Goal: Task Accomplishment & Management: Manage account settings

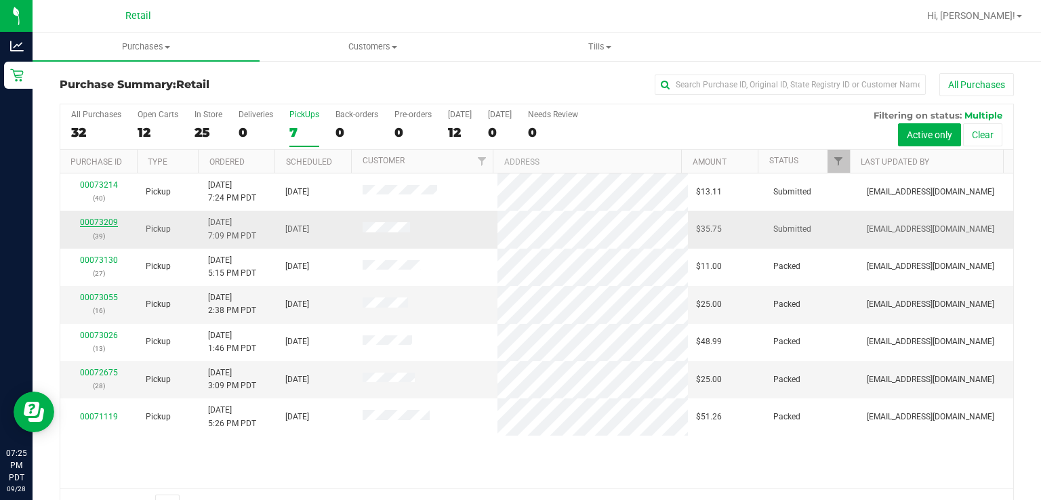
click at [102, 222] on link "00073209" at bounding box center [99, 222] width 38 height 9
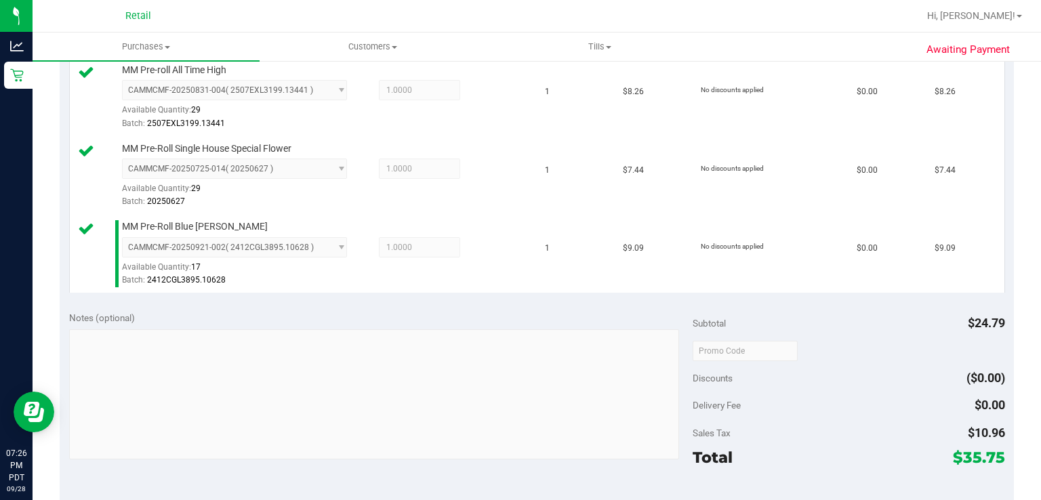
scroll to position [455, 0]
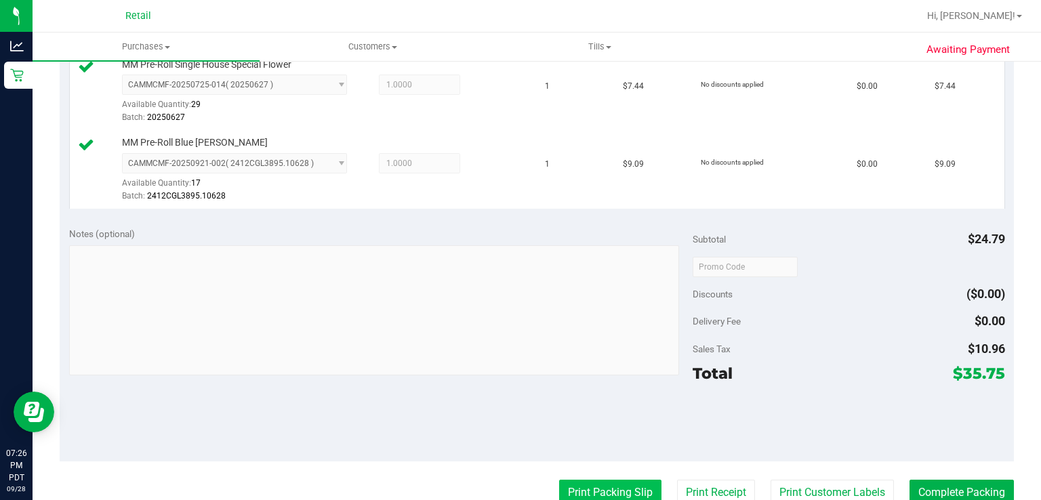
click at [561, 491] on button "Print Packing Slip" at bounding box center [610, 493] width 102 height 26
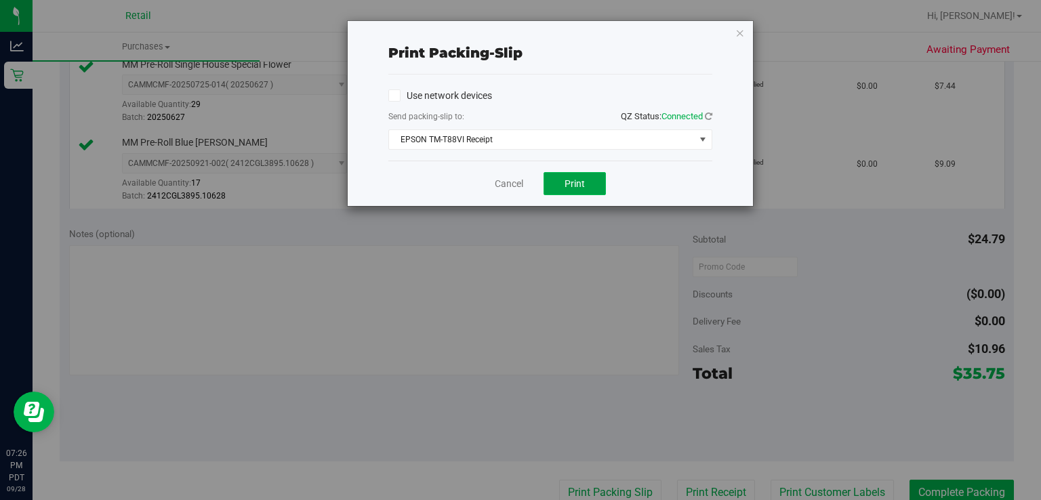
click at [570, 189] on button "Print" at bounding box center [574, 183] width 62 height 23
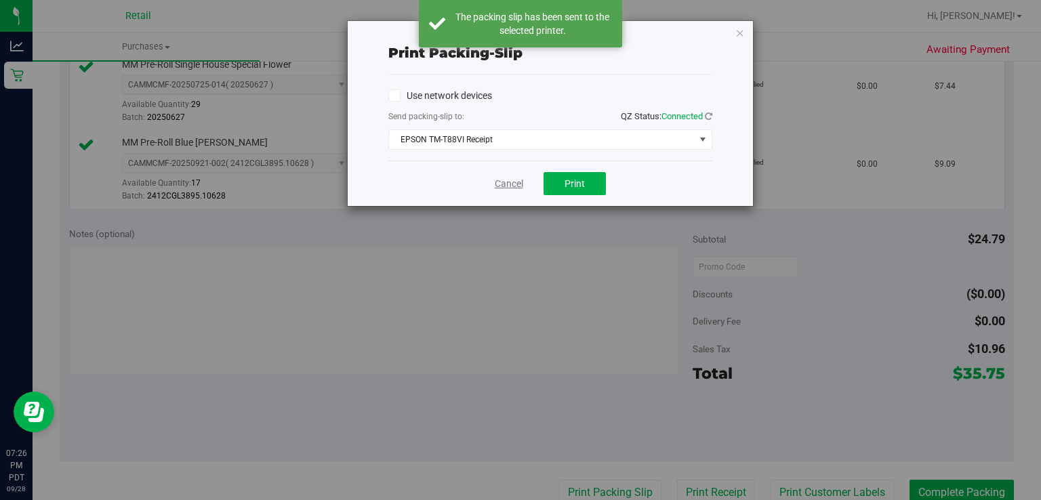
click at [508, 188] on link "Cancel" at bounding box center [509, 184] width 28 height 14
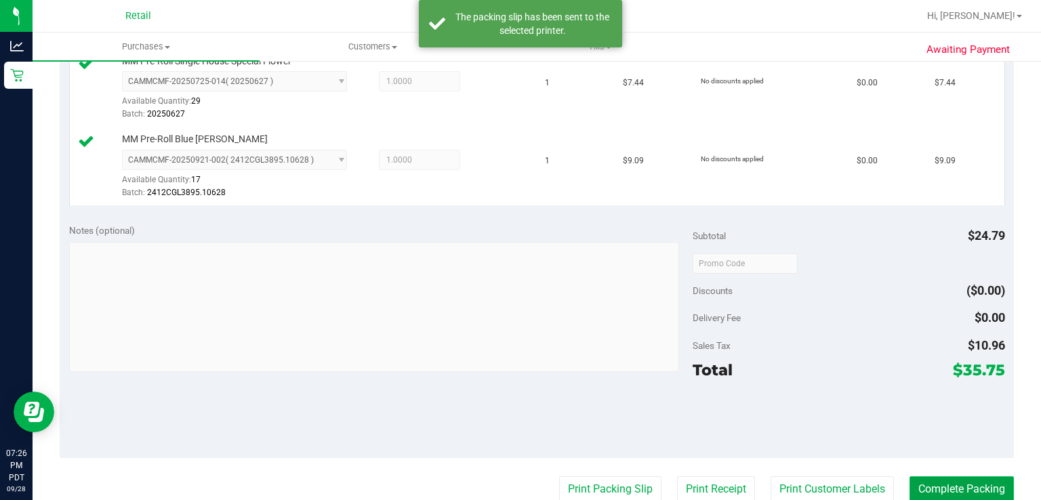
click at [935, 491] on button "Complete Packing" at bounding box center [961, 489] width 104 height 26
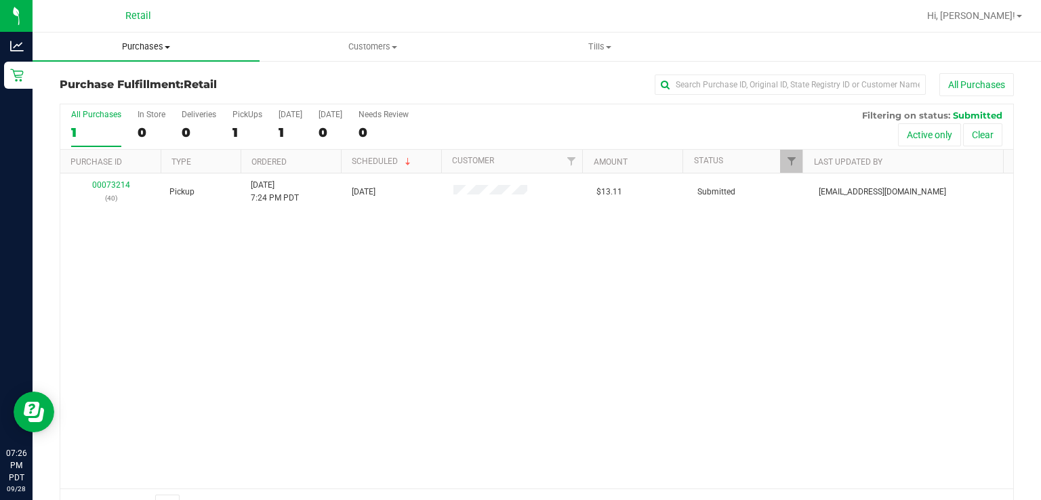
click at [146, 46] on span "Purchases" at bounding box center [146, 47] width 227 height 12
click at [122, 83] on span "Summary of purchases" at bounding box center [102, 82] width 139 height 12
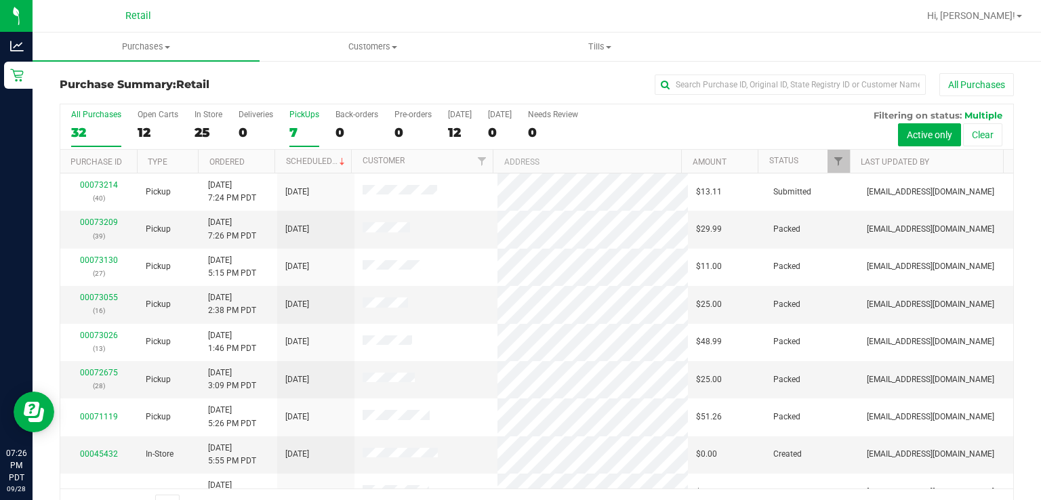
click at [301, 123] on label "PickUps 7" at bounding box center [304, 128] width 30 height 37
click at [0, 0] on input "PickUps 7" at bounding box center [0, 0] width 0 height 0
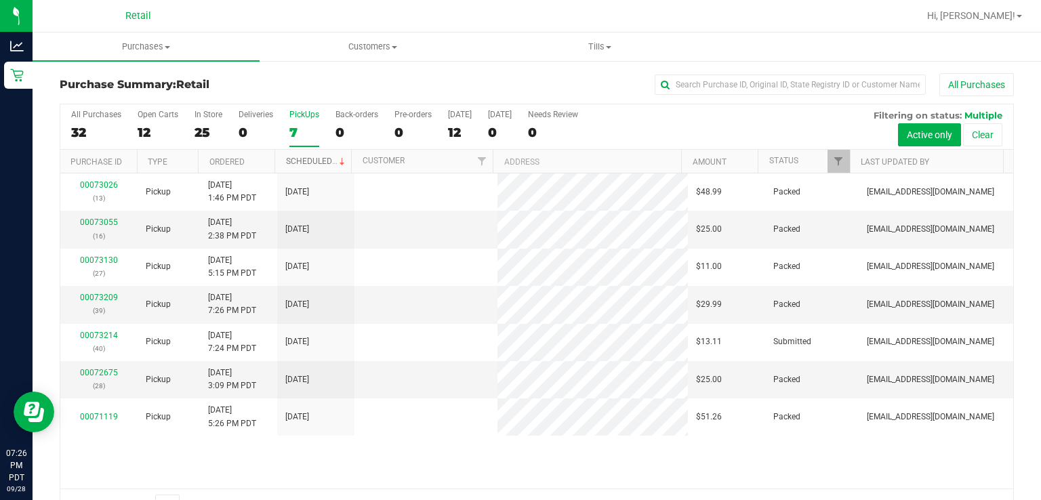
click at [314, 163] on link "Scheduled" at bounding box center [317, 161] width 62 height 9
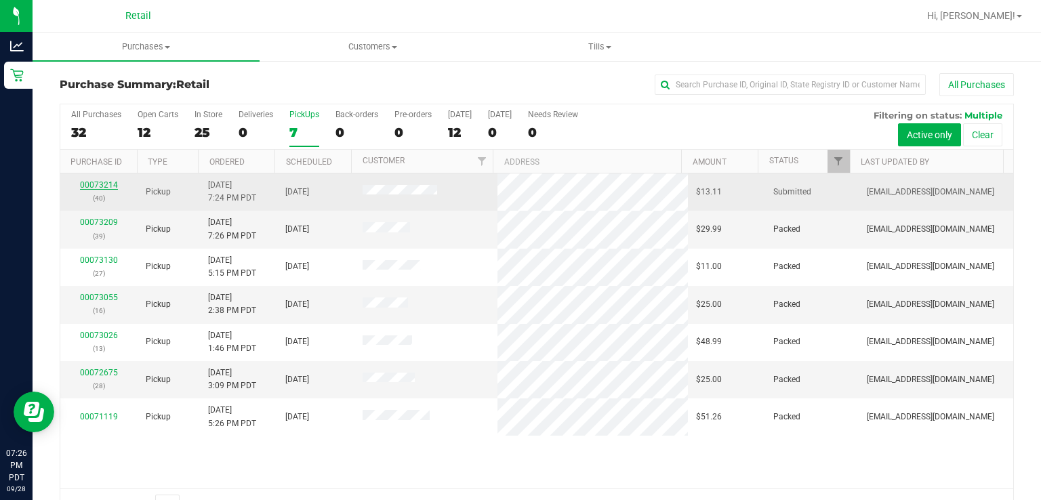
click at [89, 188] on link "00073214" at bounding box center [99, 184] width 38 height 9
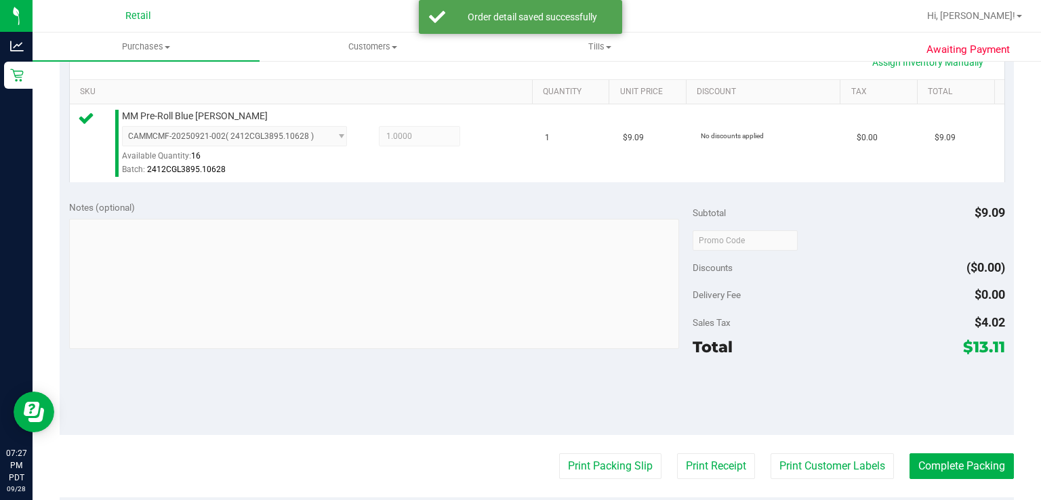
scroll to position [351, 0]
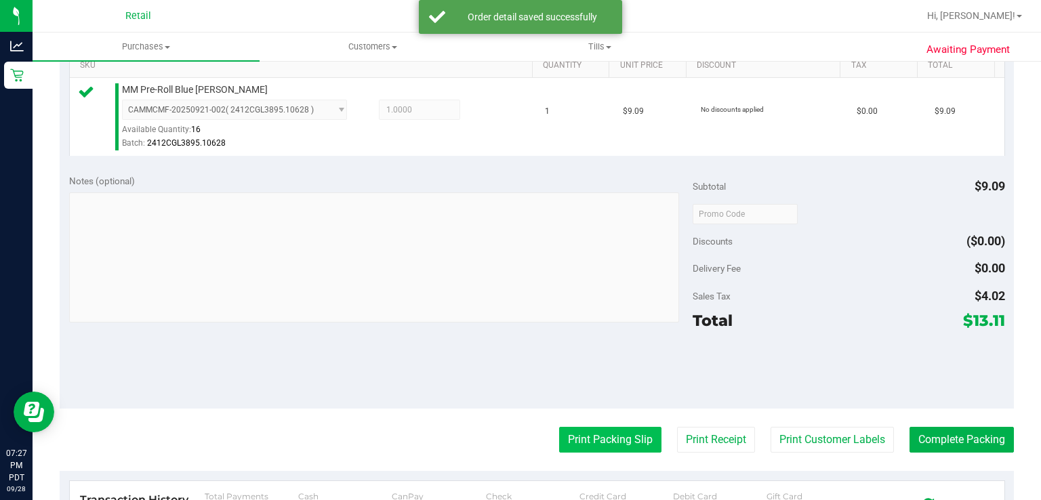
click at [587, 444] on button "Print Packing Slip" at bounding box center [610, 440] width 102 height 26
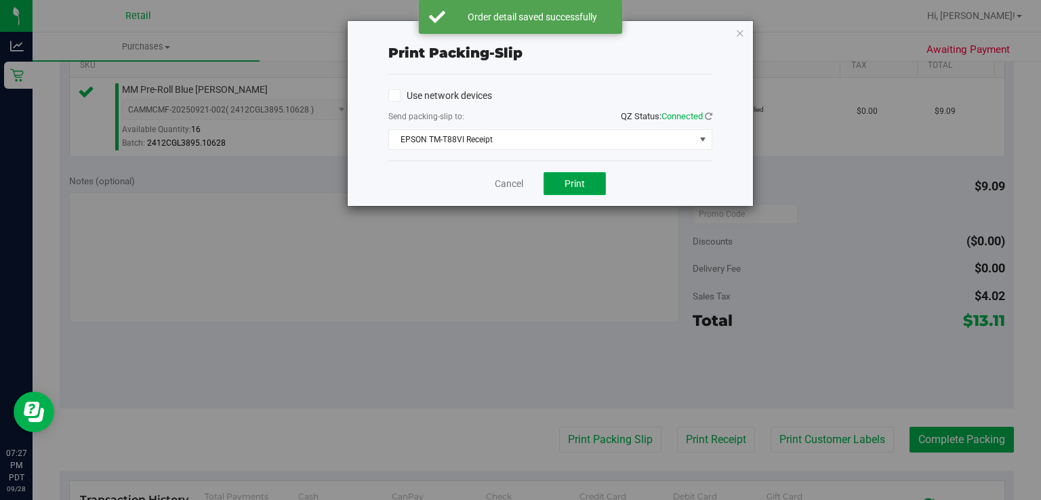
click at [583, 189] on button "Print" at bounding box center [574, 183] width 62 height 23
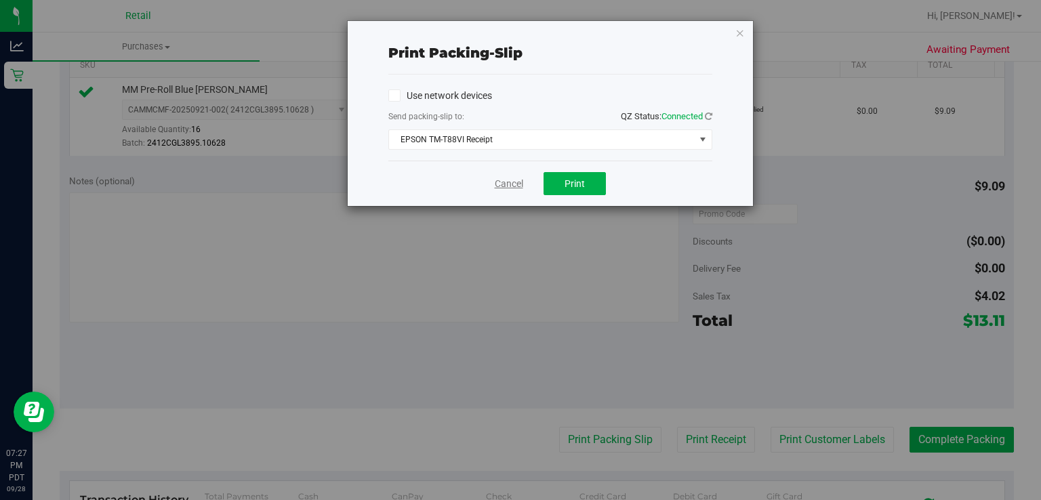
click at [514, 185] on link "Cancel" at bounding box center [509, 184] width 28 height 14
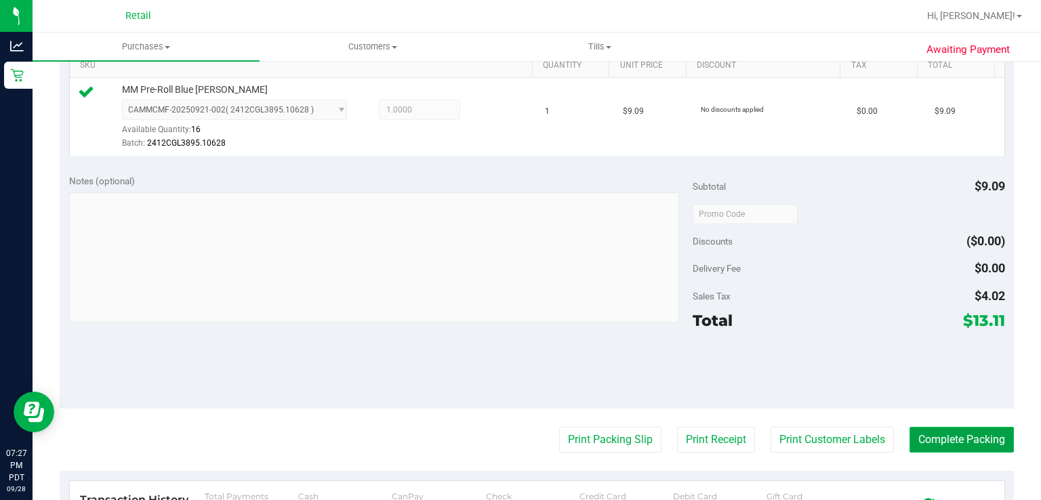
click at [953, 434] on button "Complete Packing" at bounding box center [961, 440] width 104 height 26
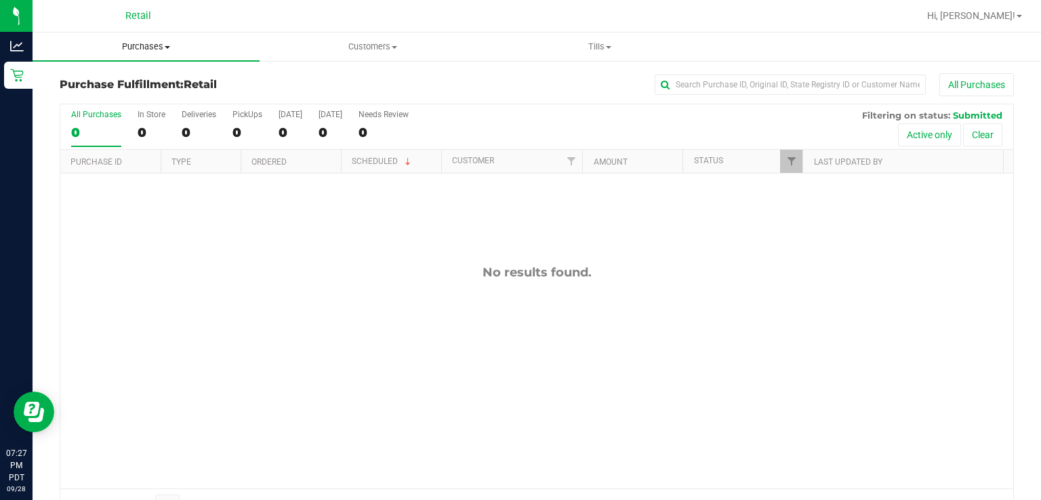
click at [143, 47] on span "Purchases" at bounding box center [146, 47] width 227 height 12
click at [148, 81] on span "Summary of purchases" at bounding box center [102, 82] width 139 height 12
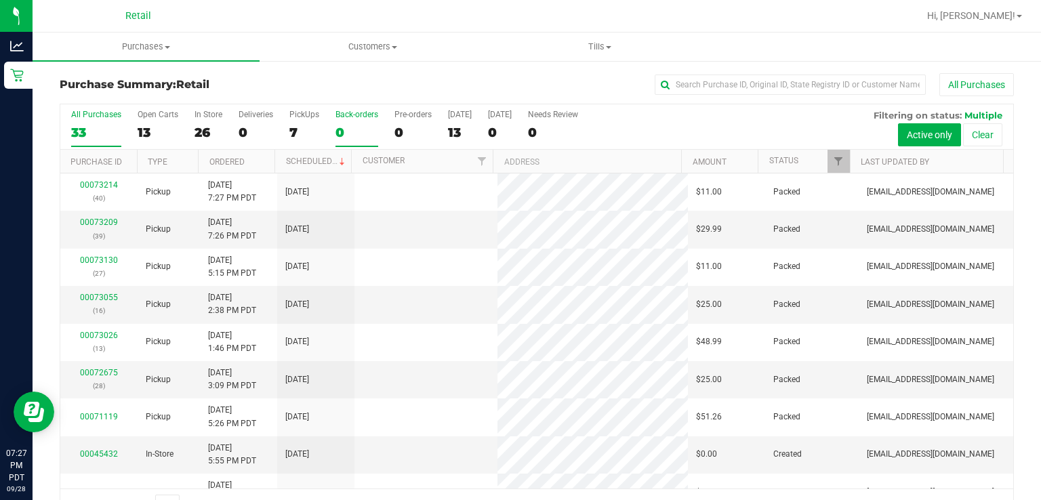
click at [338, 131] on div "0" at bounding box center [356, 133] width 43 height 16
click at [0, 0] on input "Back-orders 0" at bounding box center [0, 0] width 0 height 0
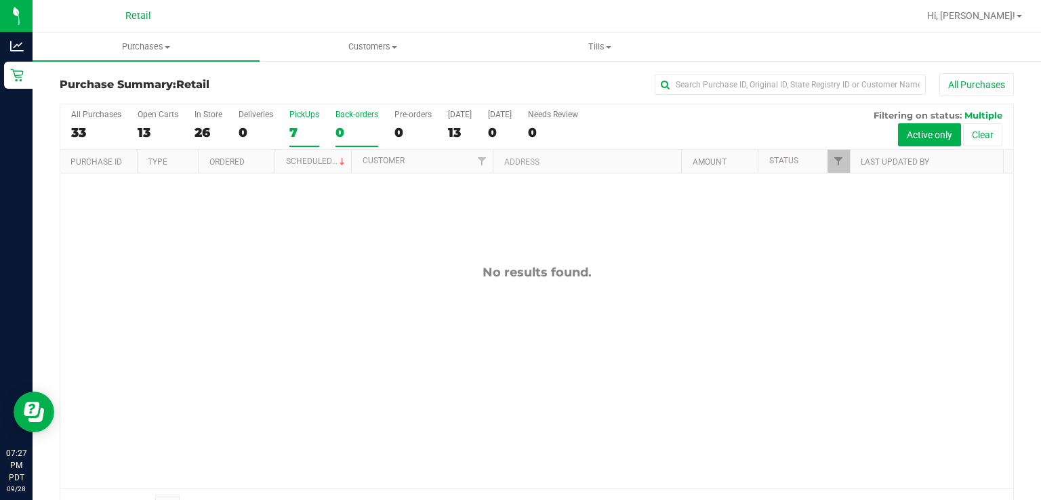
click at [302, 114] on div "PickUps" at bounding box center [304, 114] width 30 height 9
click at [0, 0] on input "PickUps 7" at bounding box center [0, 0] width 0 height 0
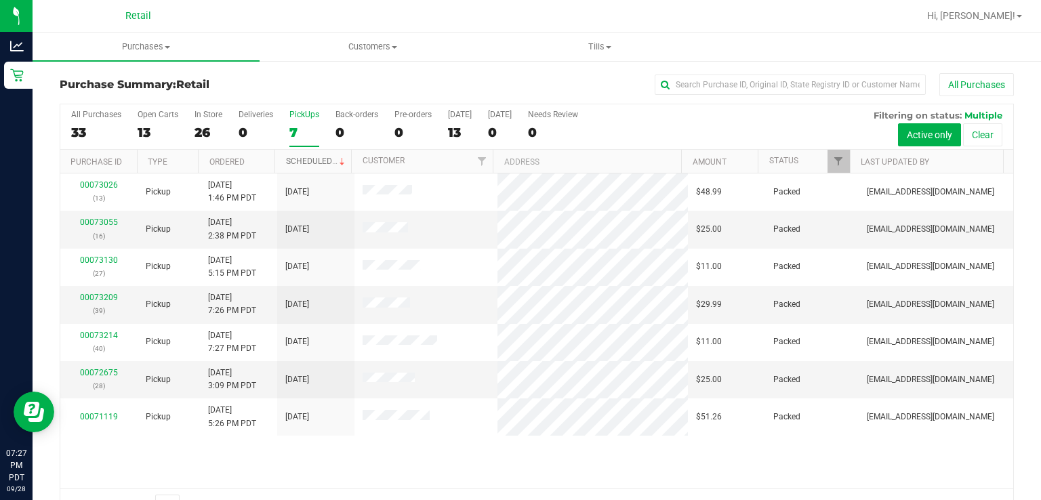
click at [317, 161] on link "Scheduled" at bounding box center [317, 161] width 62 height 9
